Goal: Task Accomplishment & Management: Use online tool/utility

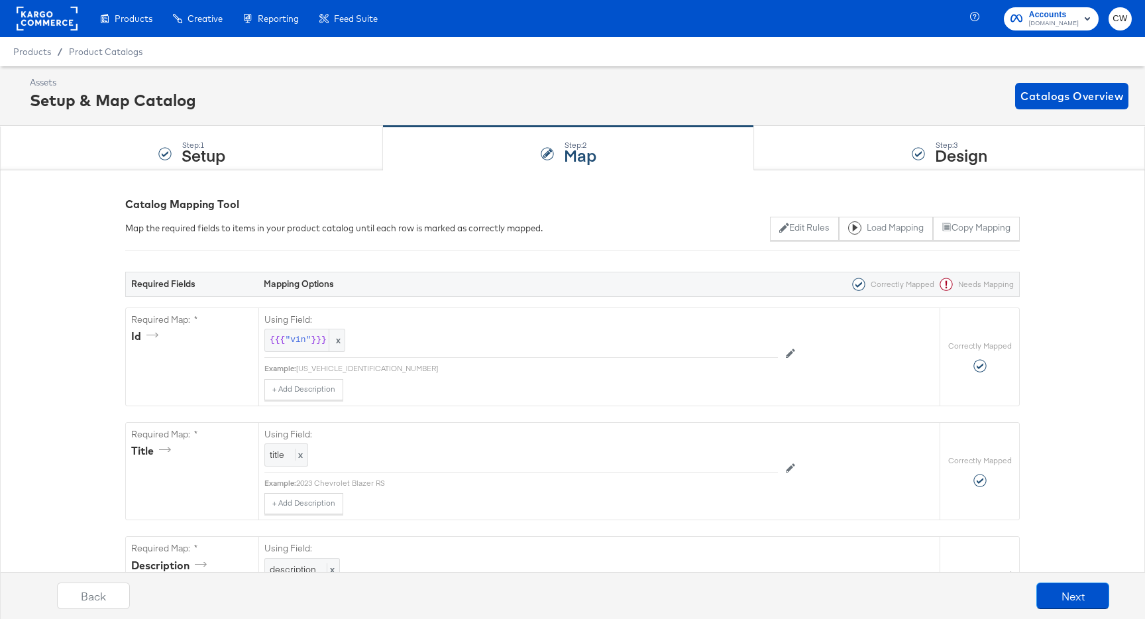
click at [50, 22] on rect at bounding box center [47, 19] width 61 height 24
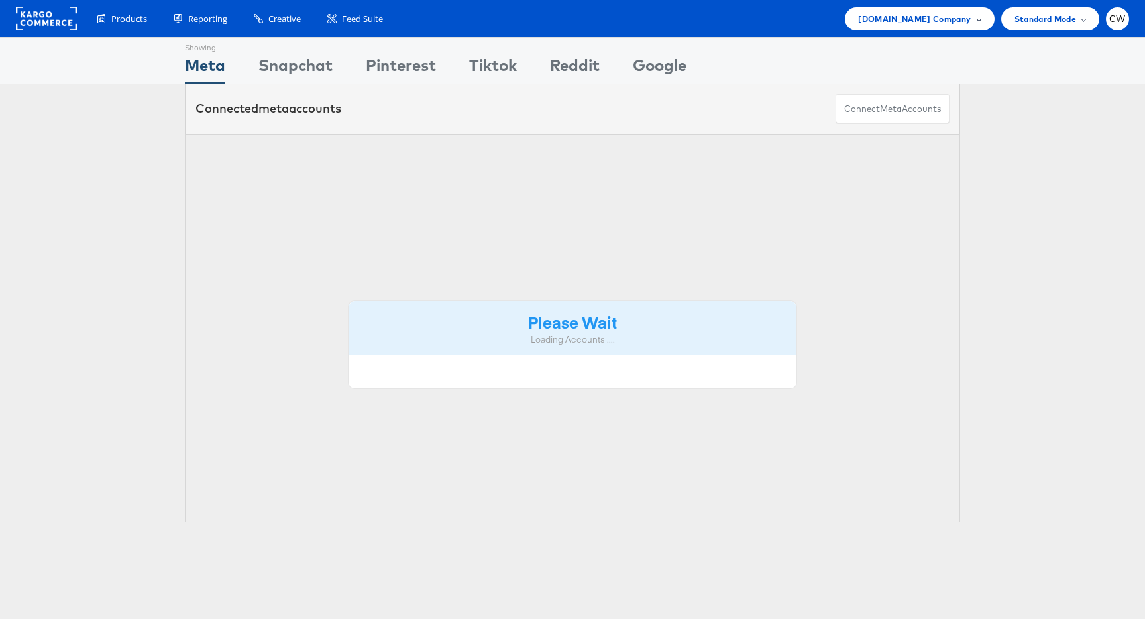
click at [944, 15] on span "Cars.com Company" at bounding box center [914, 19] width 113 height 14
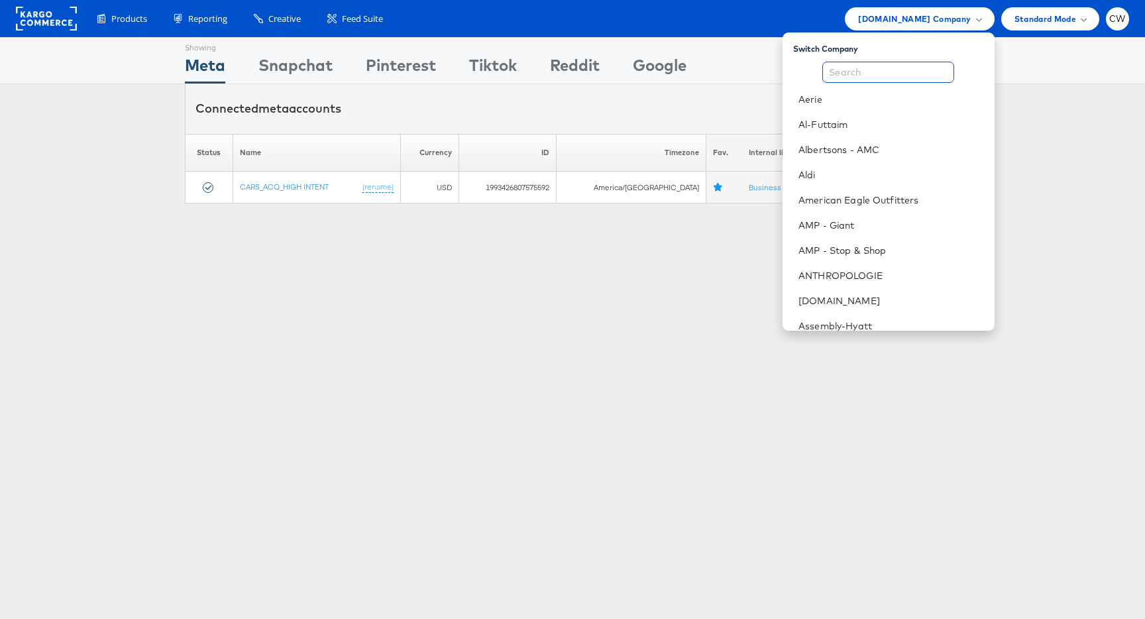
click at [904, 70] on input "text" at bounding box center [888, 72] width 132 height 21
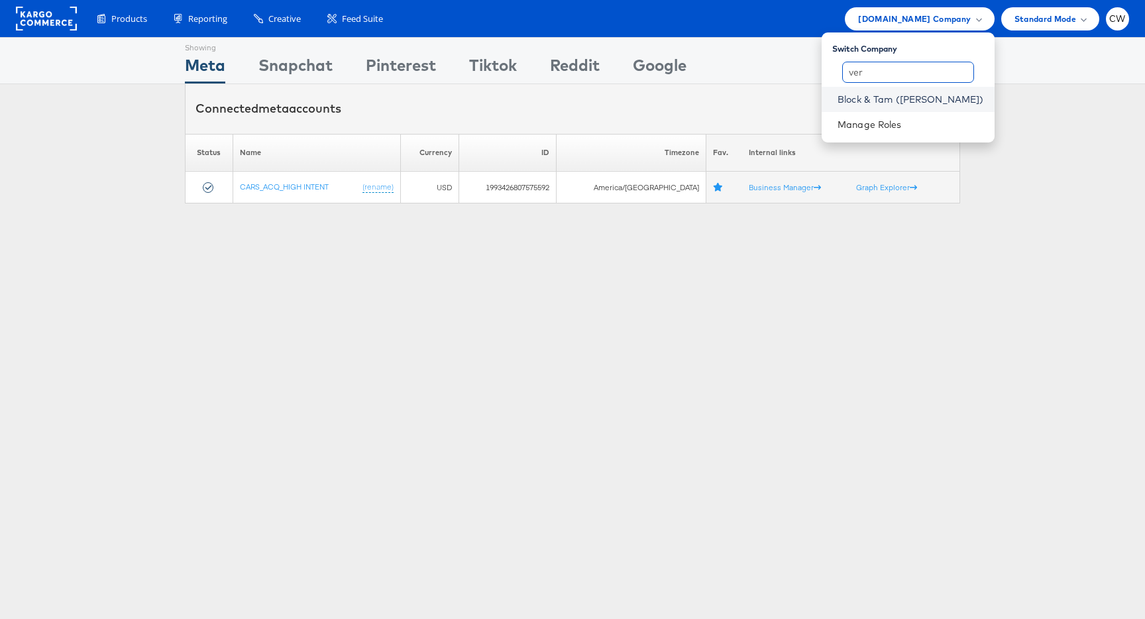
type input "ver"
click at [915, 98] on link "Block & Tam (Veronica Beard)" at bounding box center [911, 99] width 146 height 13
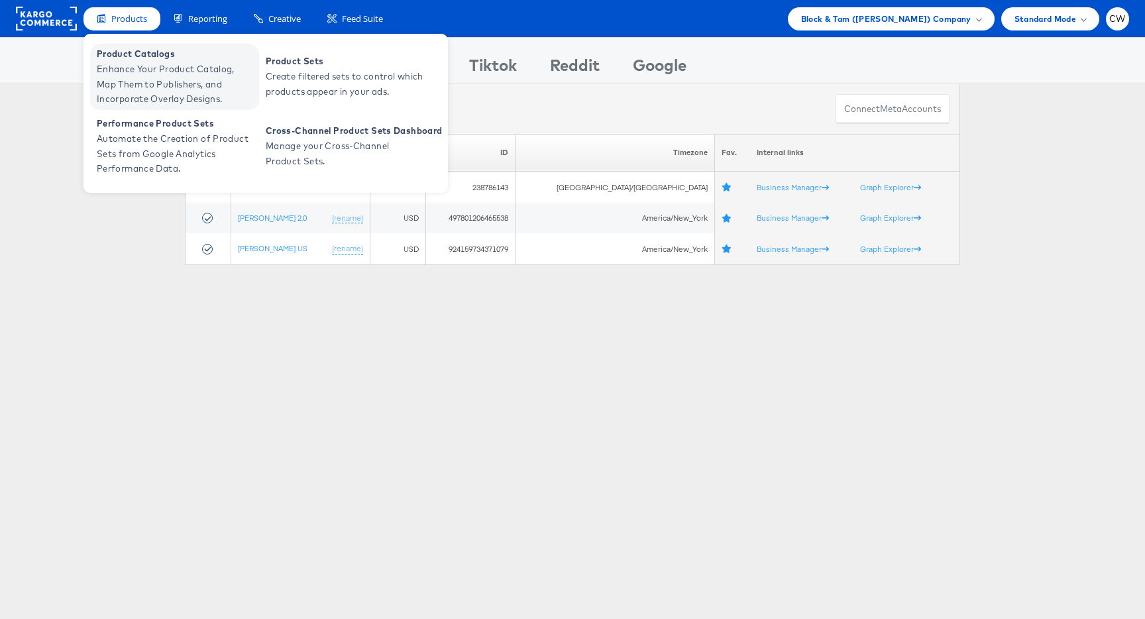
click at [153, 75] on span "Enhance Your Product Catalog, Map Them to Publishers, and Incorporate Overlay D…" at bounding box center [176, 84] width 159 height 45
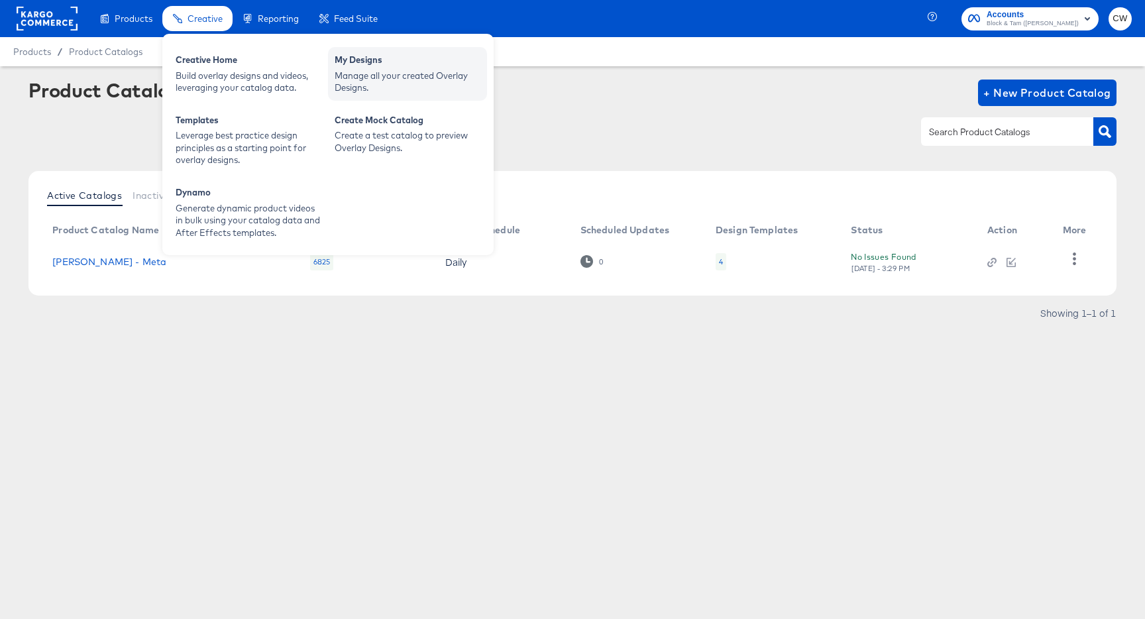
click at [368, 65] on div "My Designs" at bounding box center [408, 62] width 146 height 16
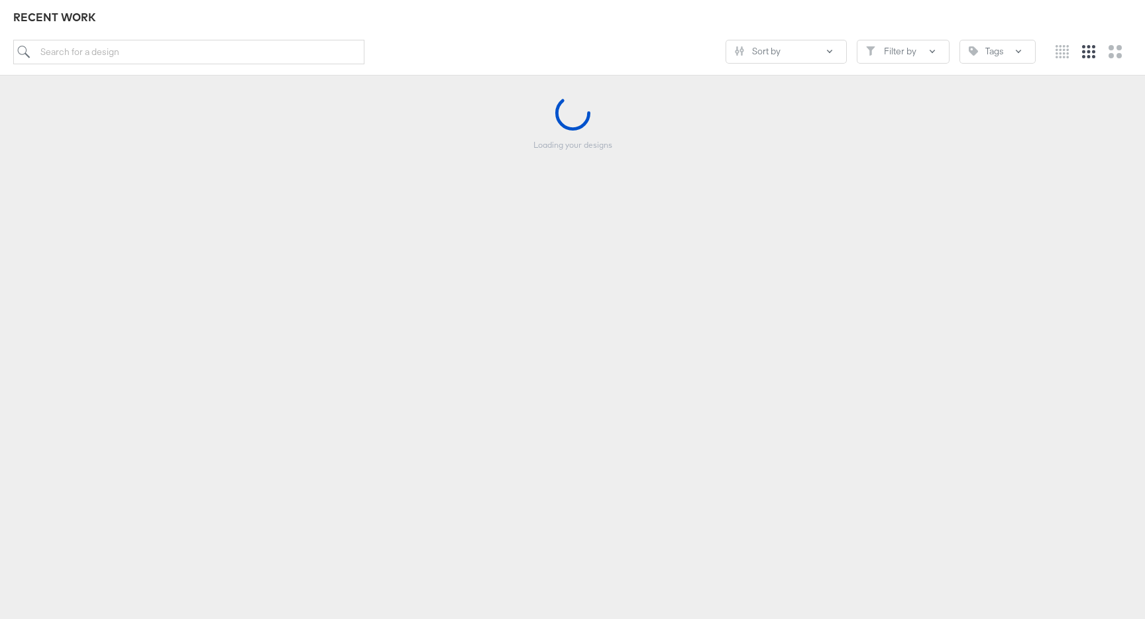
scroll to position [148, 0]
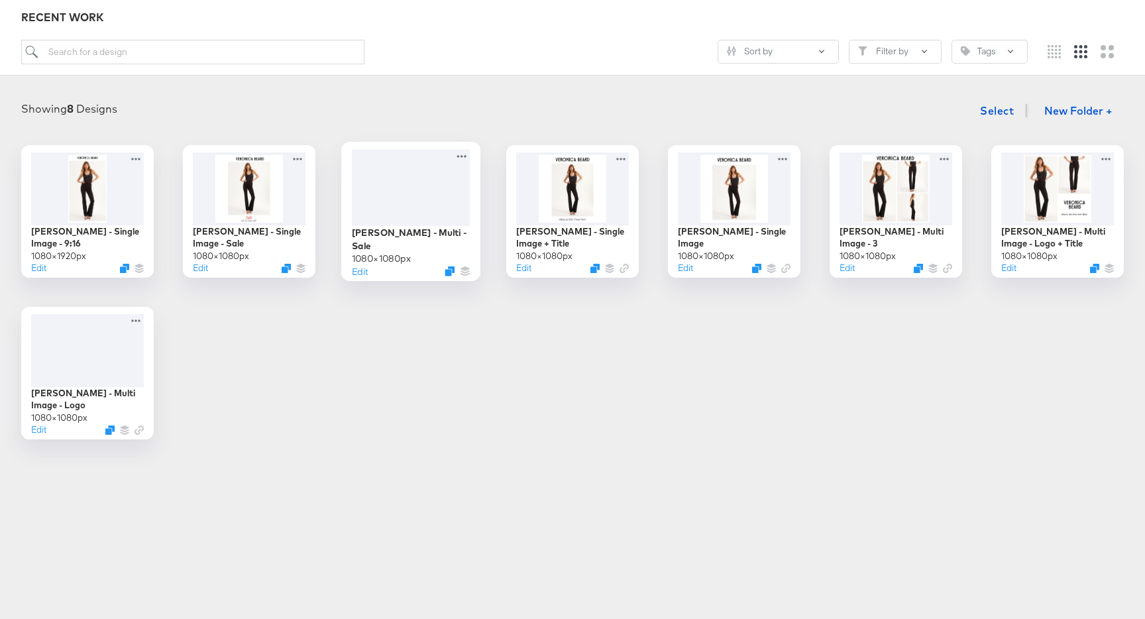
click at [455, 195] on div at bounding box center [411, 187] width 119 height 76
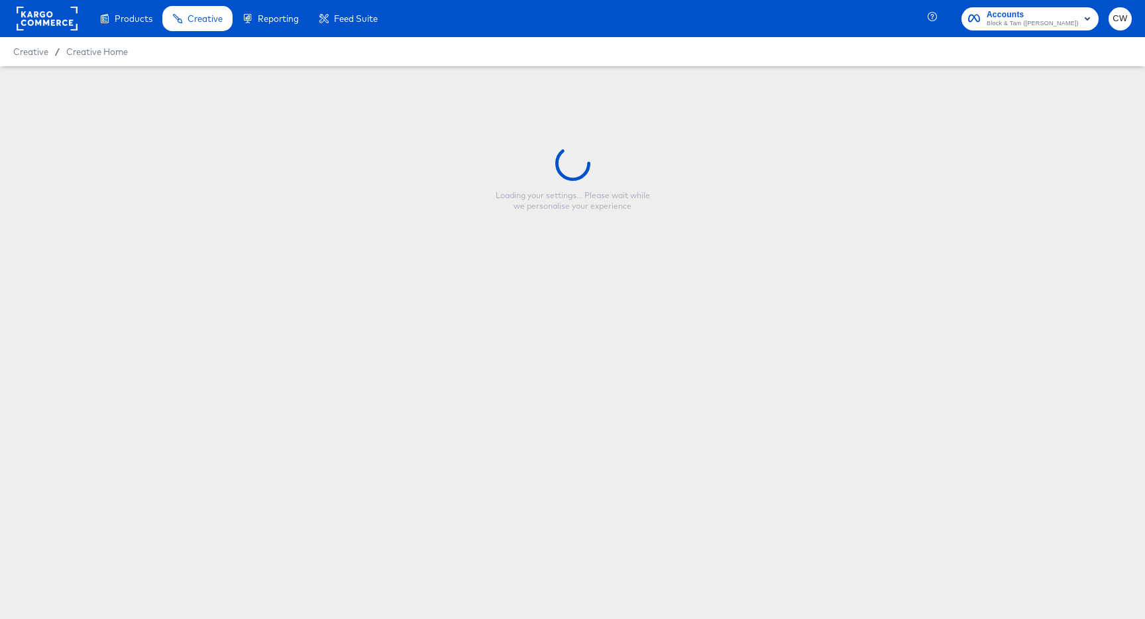
type input "Veronica Beard - Multi - Sale"
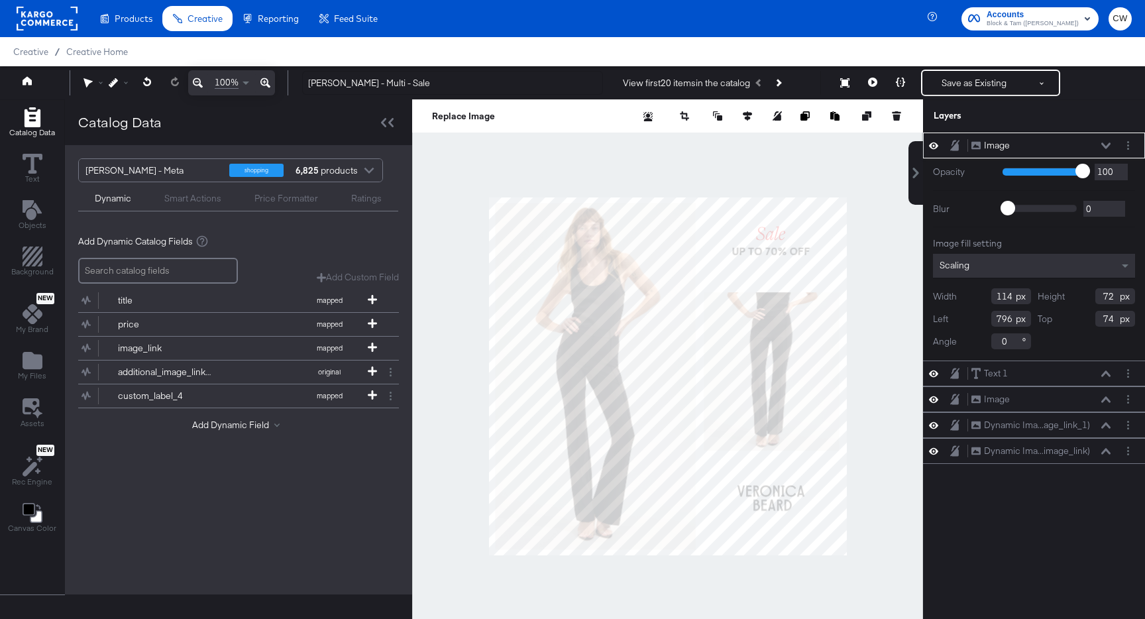
click at [936, 146] on icon at bounding box center [933, 145] width 9 height 7
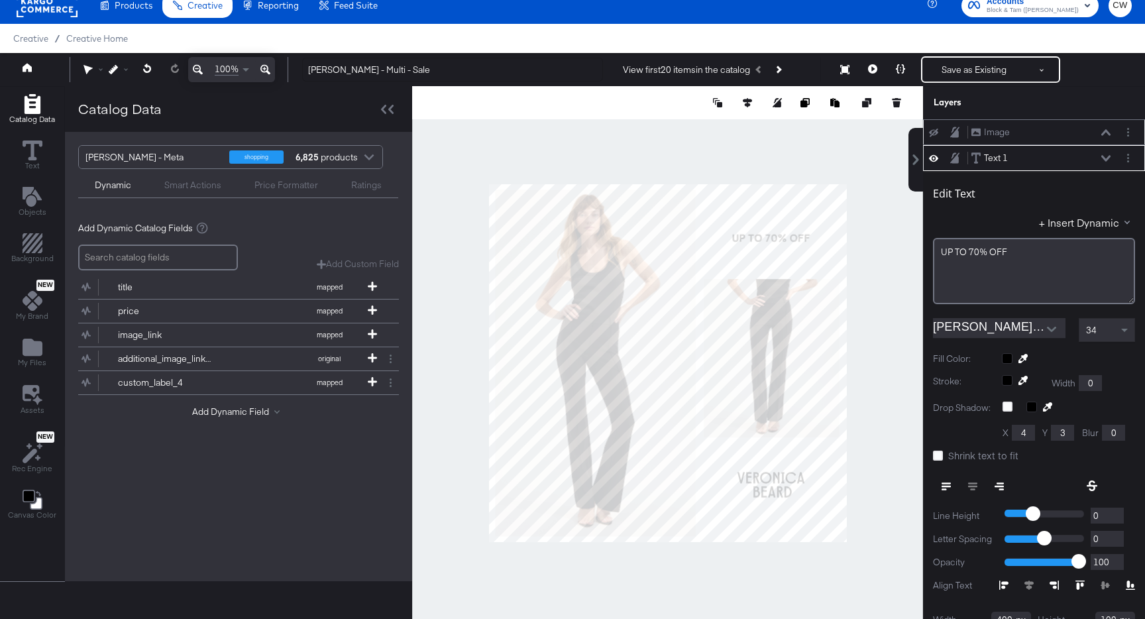
scroll to position [26, 0]
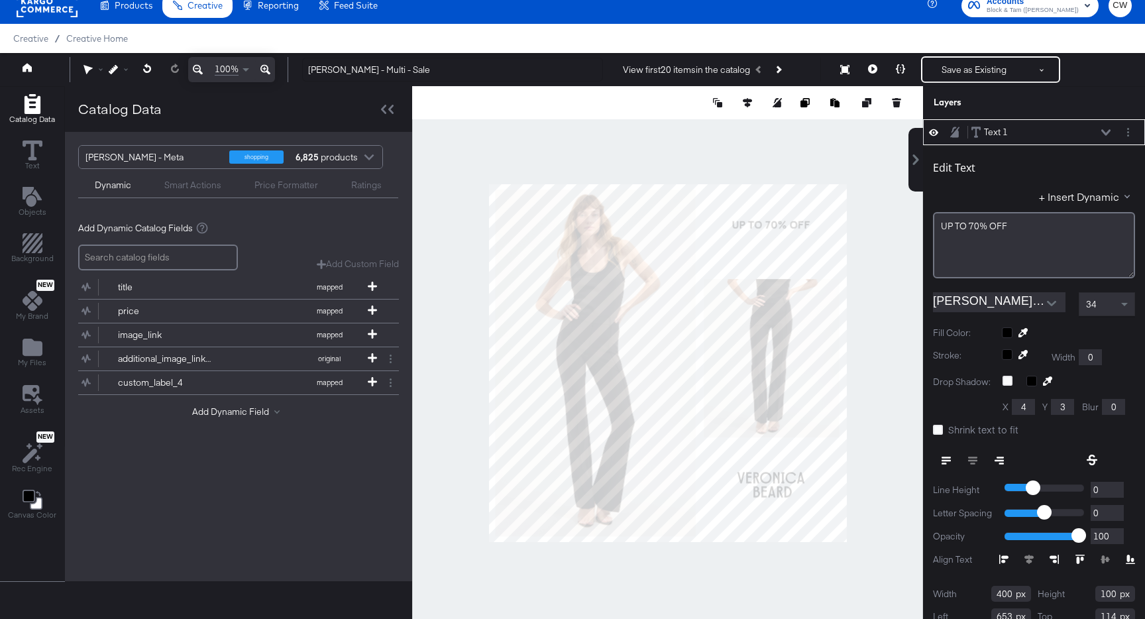
type input "88"
click at [891, 213] on div at bounding box center [667, 362] width 511 height 553
click at [1111, 306] on div "34" at bounding box center [1107, 304] width 55 height 23
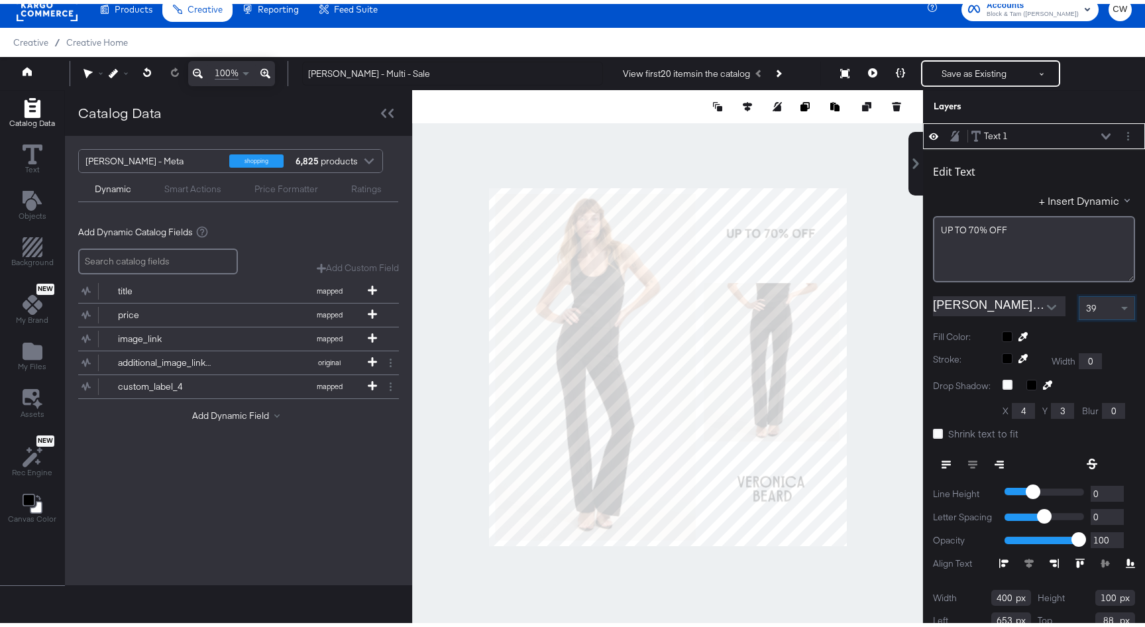
scroll to position [0, 0]
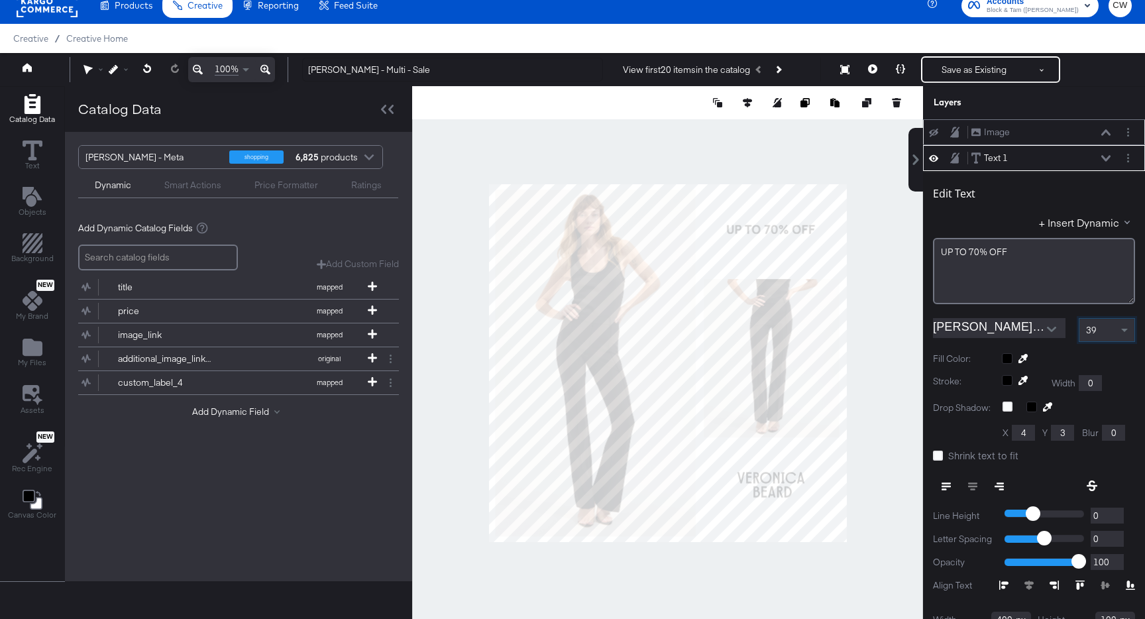
click at [883, 290] on div at bounding box center [667, 362] width 511 height 553
